Goal: Task Accomplishment & Management: Manage account settings

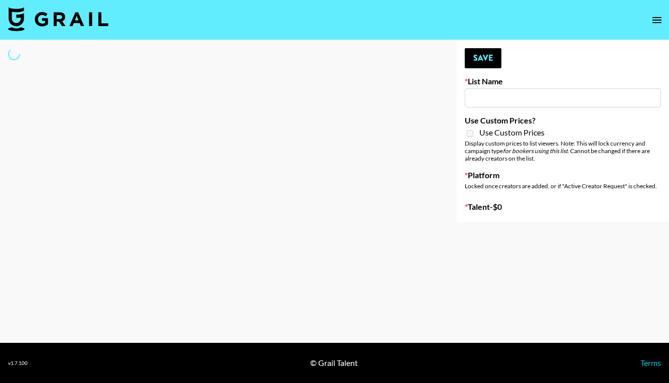
click at [493, 100] on input at bounding box center [563, 97] width 196 height 19
click at [459, 97] on div "Your changes have been saved! Save List Name Use Custom Prices? Use Custom Pric…" at bounding box center [563, 131] width 212 height 182
type input "House of Fab ([DATE])"
checkbox input "true"
select select "Brand"
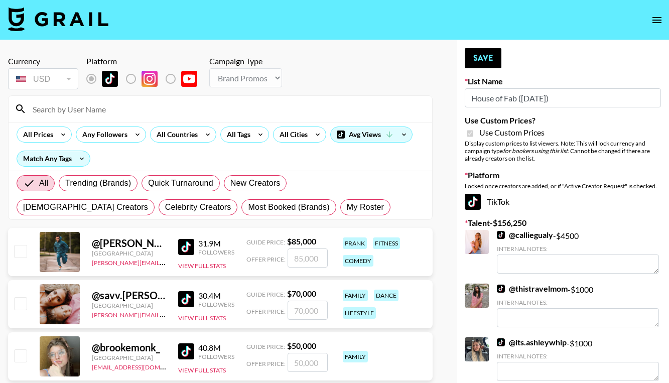
click at [502, 94] on input "House of Fab ([DATE])" at bounding box center [563, 97] width 196 height 19
type input "House Fab ([DATE])"
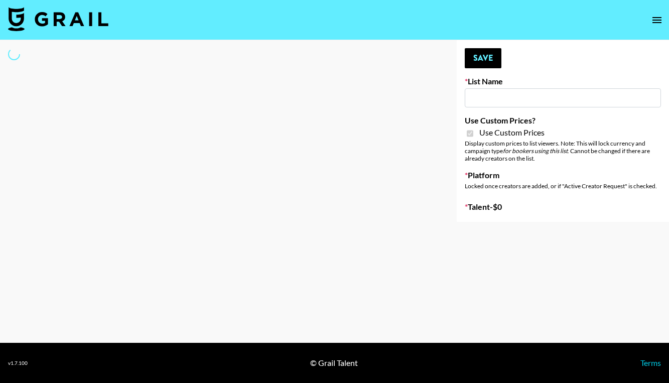
type input "House of Fab ([DATE])"
checkbox input "true"
select select "Brand"
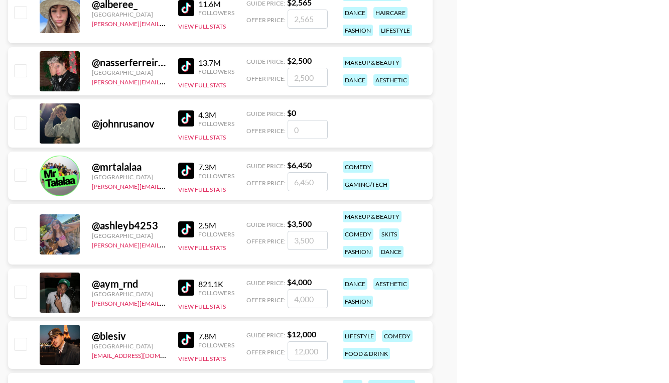
drag, startPoint x: 512, startPoint y: 154, endPoint x: 496, endPoint y: 12, distance: 142.9
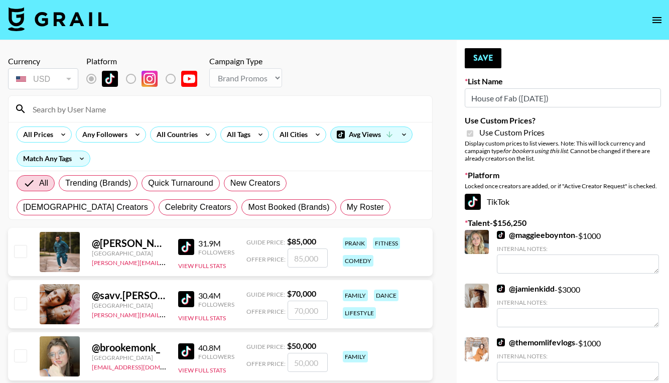
click at [159, 111] on input at bounding box center [226, 109] width 399 height 16
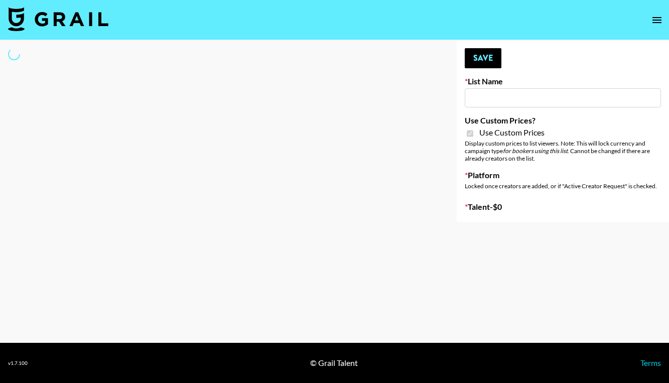
type input "Cancerguard (9th Sept)"
checkbox input "true"
select select "Brand"
type input "ByHeart (9th Sept)"
checkbox input "true"
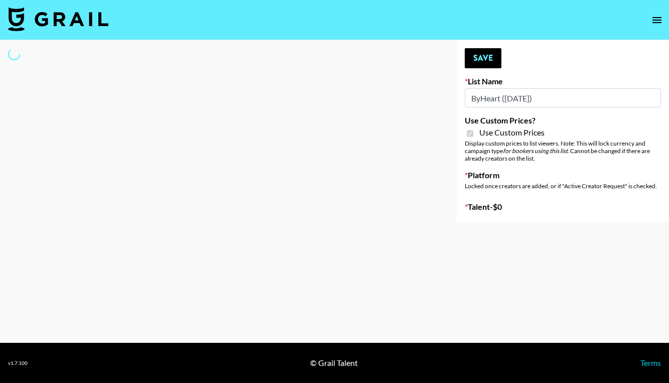
select select "Brand"
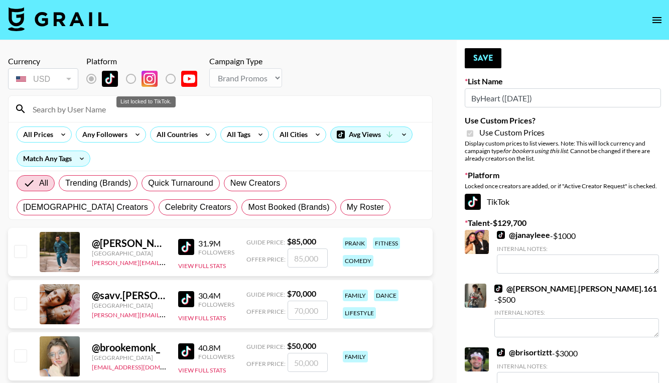
click at [129, 79] on label "List locked to TikTok." at bounding box center [138, 78] width 37 height 21
click at [130, 79] on label "List locked to TikTok." at bounding box center [138, 78] width 37 height 21
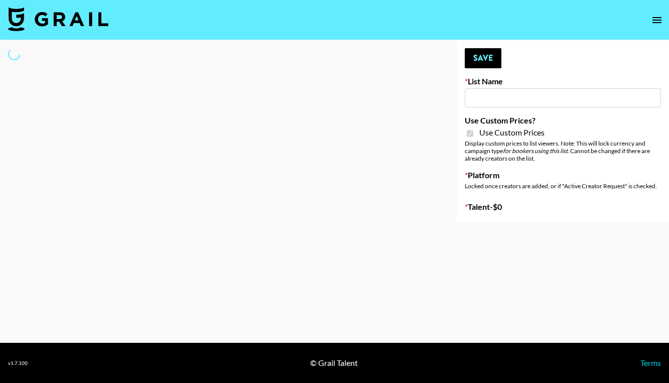
type input "Super Power ([DATE])"
checkbox input "true"
select select "Brand"
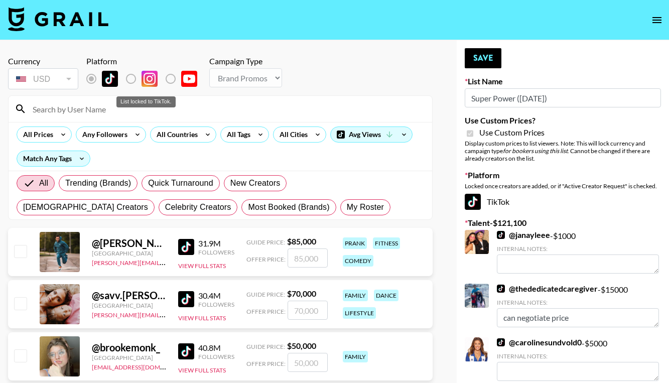
click at [130, 79] on label "List locked to TikTok." at bounding box center [138, 78] width 37 height 21
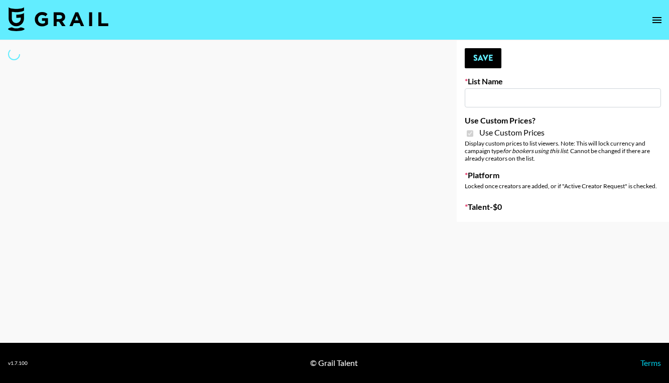
type input "ByHeart (9th Sept)"
checkbox input "true"
select select "Brand"
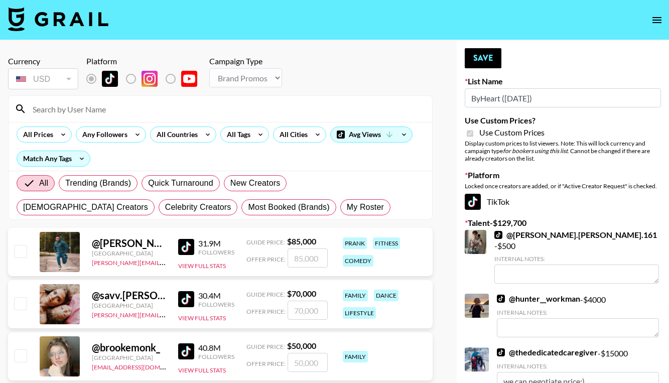
scroll to position [10, 0]
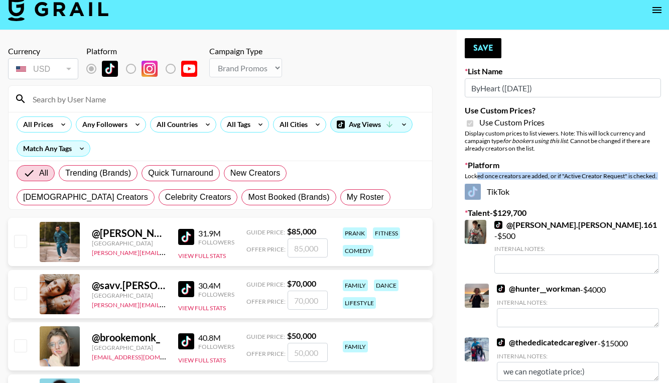
drag, startPoint x: 476, startPoint y: 176, endPoint x: 606, endPoint y: 180, distance: 130.0
click at [606, 180] on div "Platform Locked once creators are added, or if "Active Creator Request" is chec…" at bounding box center [563, 180] width 196 height 40
click at [497, 176] on div "Locked once creators are added, or if "Active Creator Request" is checked." at bounding box center [563, 176] width 196 height 8
drag, startPoint x: 474, startPoint y: 176, endPoint x: 627, endPoint y: 179, distance: 153.1
click at [627, 179] on div "Locked once creators are added, or if "Active Creator Request" is checked." at bounding box center [563, 176] width 196 height 8
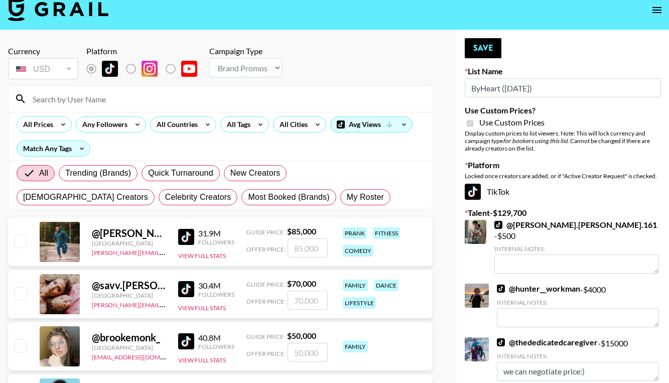
click at [634, 177] on div "Locked once creators are added, or if "Active Creator Request" is checked." at bounding box center [563, 176] width 196 height 8
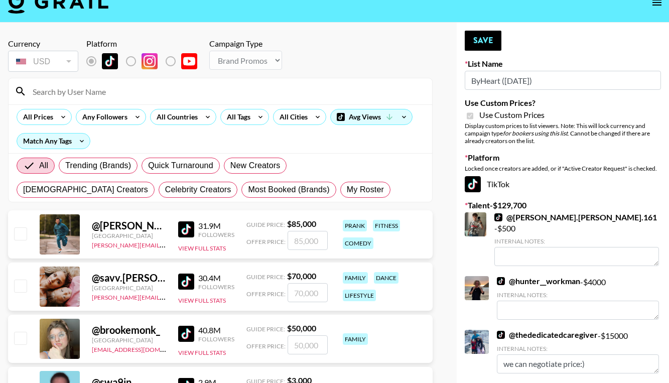
scroll to position [18, 0]
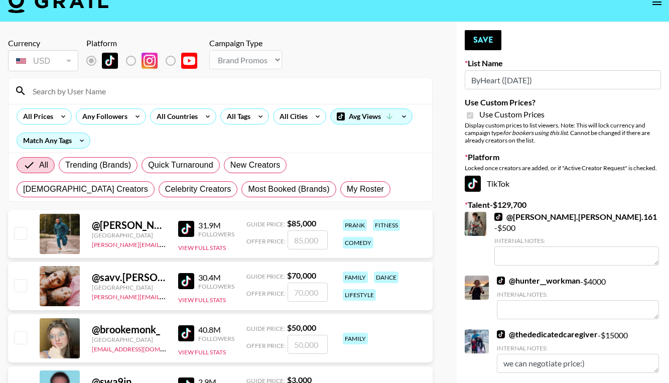
click at [112, 87] on input at bounding box center [226, 91] width 399 height 16
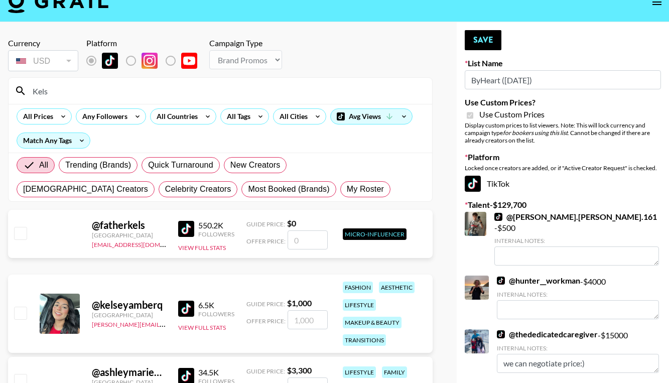
scroll to position [31, 0]
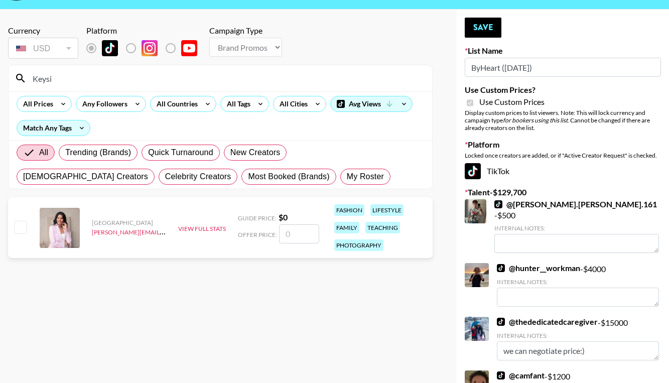
type input "Keysi"
click at [21, 226] on input "checkbox" at bounding box center [20, 227] width 12 height 12
click at [22, 228] on input "checkbox" at bounding box center [20, 227] width 12 height 12
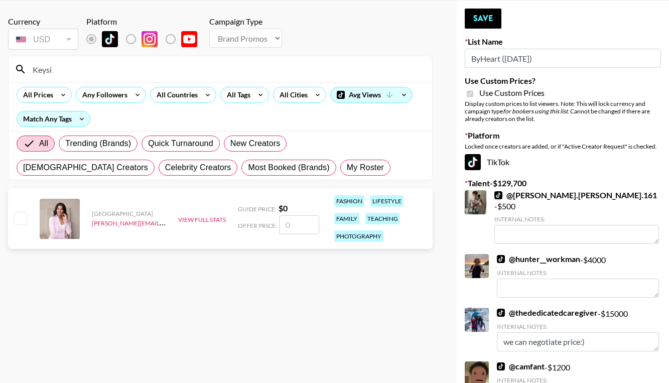
scroll to position [41, 0]
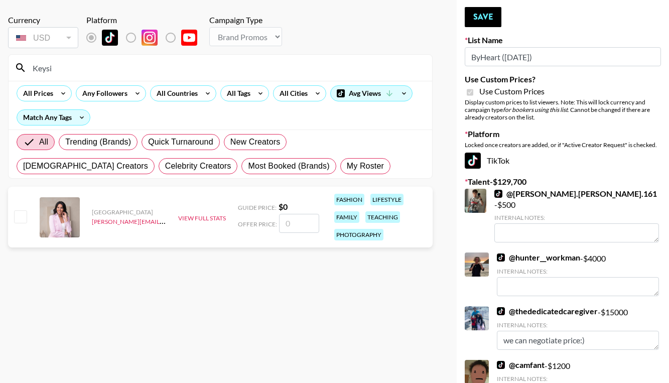
click at [23, 216] on input "checkbox" at bounding box center [20, 216] width 12 height 12
checkbox input "false"
click at [132, 37] on label "List locked to TikTok." at bounding box center [138, 37] width 37 height 21
